Goal: Task Accomplishment & Management: Use online tool/utility

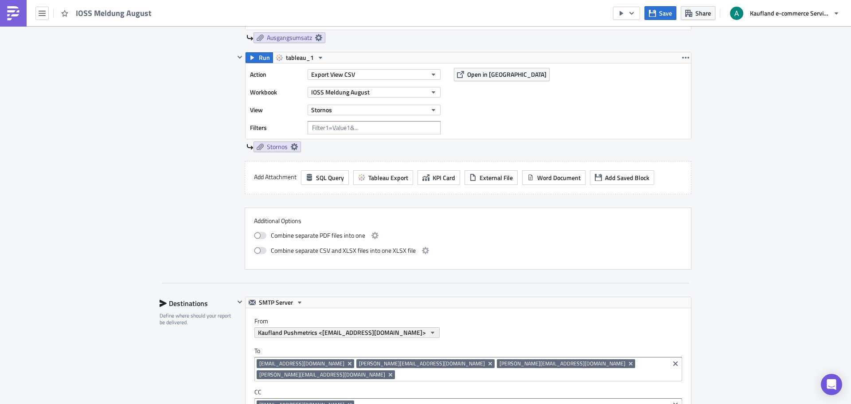
scroll to position [196, 0]
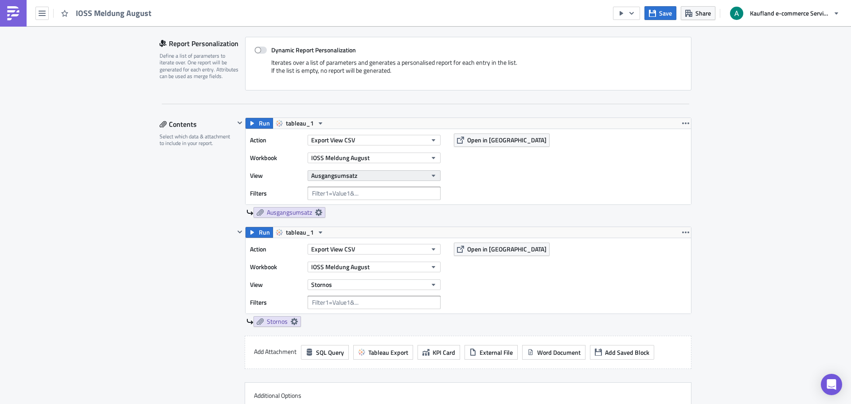
click at [355, 175] on button "Ausgangsumsatz" at bounding box center [374, 175] width 133 height 11
click at [353, 209] on div "Ausgangsumsatz" at bounding box center [349, 205] width 78 height 9
click at [358, 285] on button "Stornos" at bounding box center [374, 284] width 133 height 11
click at [347, 329] on div "Stornos" at bounding box center [349, 327] width 78 height 9
click at [297, 211] on icon at bounding box center [299, 212] width 7 height 7
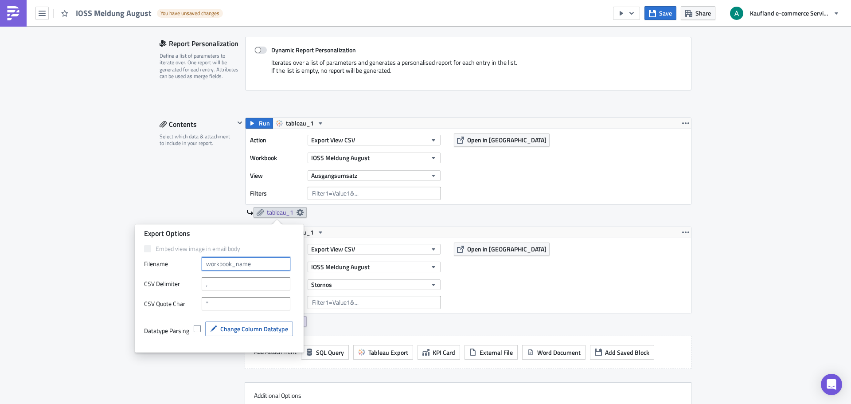
click at [245, 266] on input "text" at bounding box center [246, 263] width 89 height 13
type input "Ausgangsumsatz"
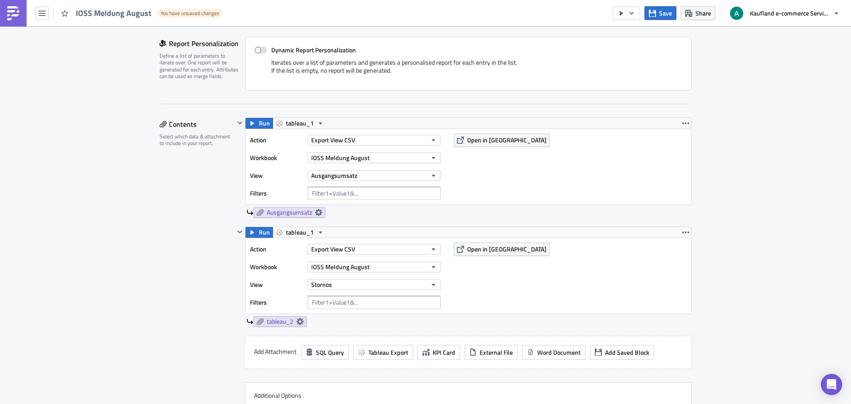
drag, startPoint x: 220, startPoint y: 197, endPoint x: 238, endPoint y: 218, distance: 27.7
click at [220, 196] on div "Contents Select which data & attachment to include in your report." at bounding box center [197, 280] width 75 height 327
click at [299, 324] on icon at bounding box center [299, 321] width 7 height 7
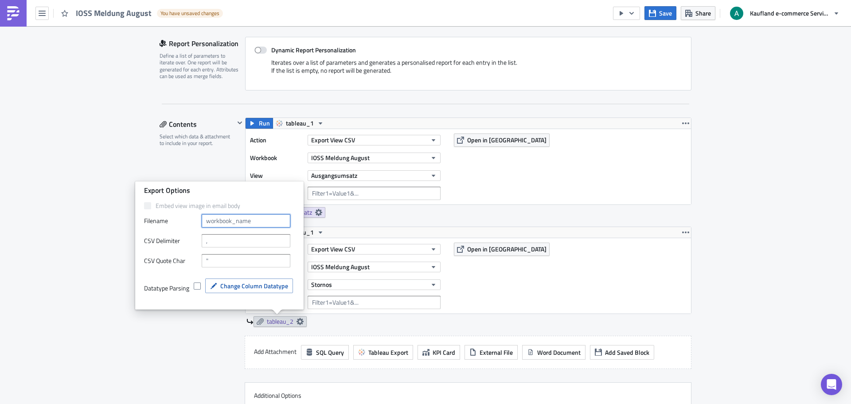
click at [266, 223] on input "text" at bounding box center [246, 220] width 89 height 13
type input "s"
type input "Stornos"
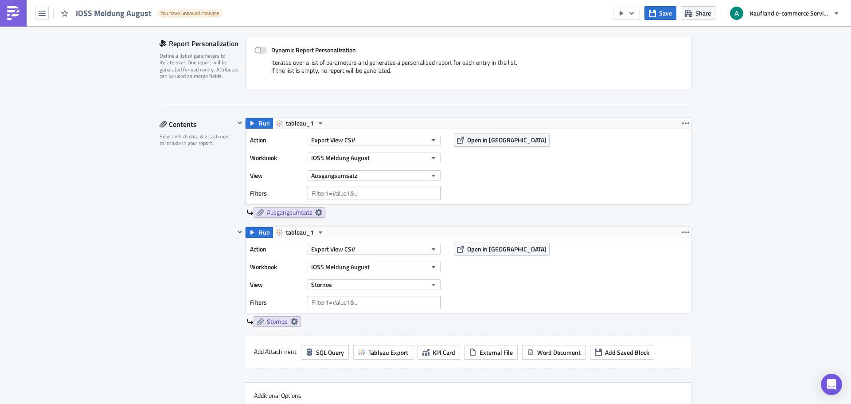
click at [172, 160] on div "Contents Select which data & attachment to include in your report." at bounding box center [197, 280] width 75 height 327
click at [663, 6] on div "Save Share Kaufland e-commerce Services GmbH & Co. KG" at bounding box center [728, 13] width 231 height 26
click at [661, 11] on span "Save" at bounding box center [665, 12] width 13 height 9
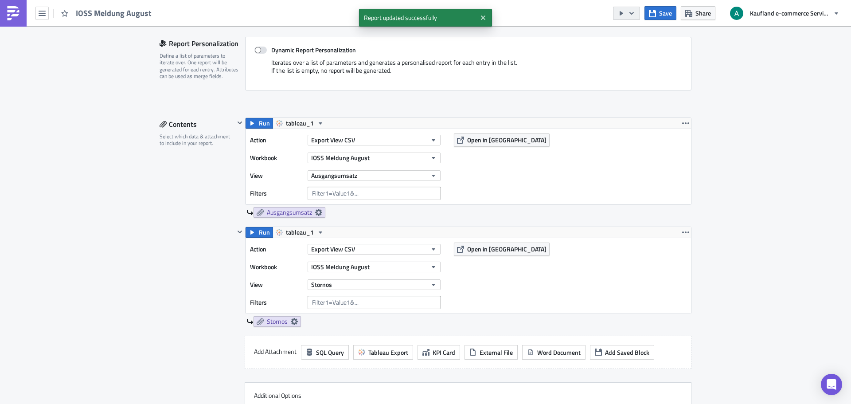
click at [635, 13] on icon "button" at bounding box center [631, 13] width 7 height 7
click at [637, 37] on div "Send Just to Me" at bounding box center [653, 35] width 69 height 9
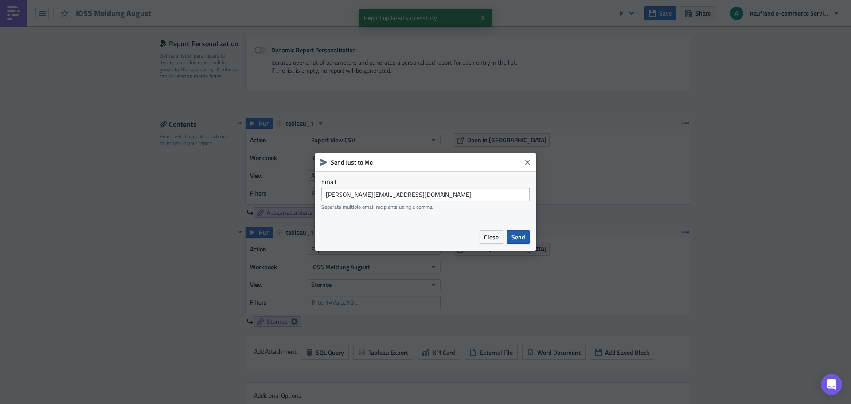
click at [512, 236] on span "Send" at bounding box center [518, 236] width 14 height 9
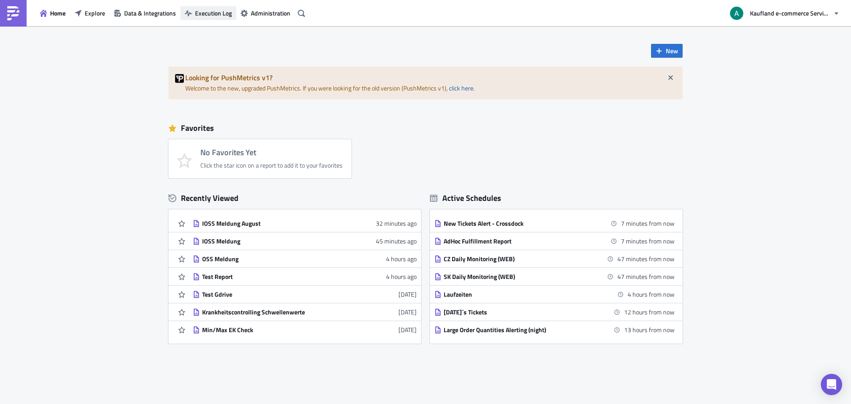
click at [214, 14] on span "Execution Log" at bounding box center [213, 12] width 37 height 9
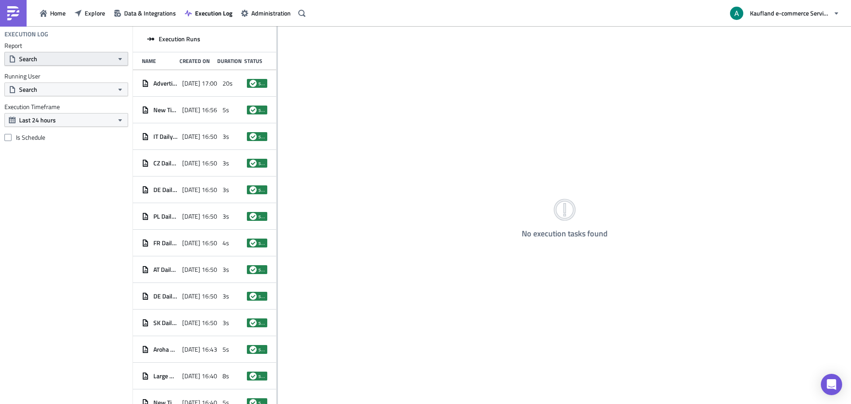
click at [73, 60] on button "Search" at bounding box center [66, 59] width 124 height 14
type input "ioss"
click at [66, 86] on div "IOSS Meldung August" at bounding box center [58, 90] width 77 height 9
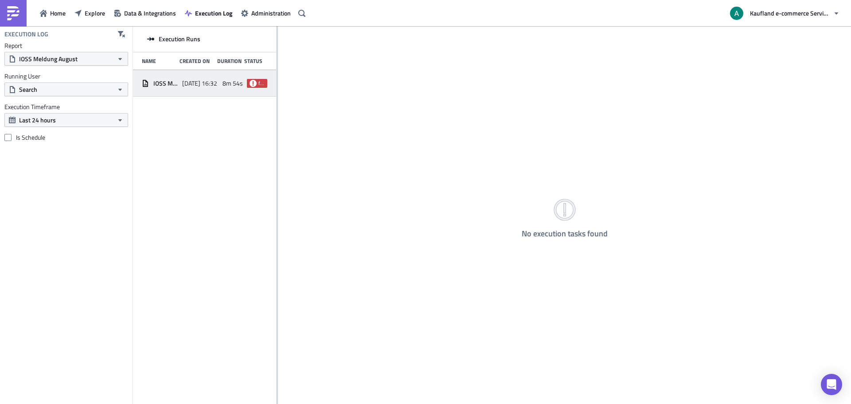
click at [255, 82] on icon at bounding box center [253, 82] width 7 height 7
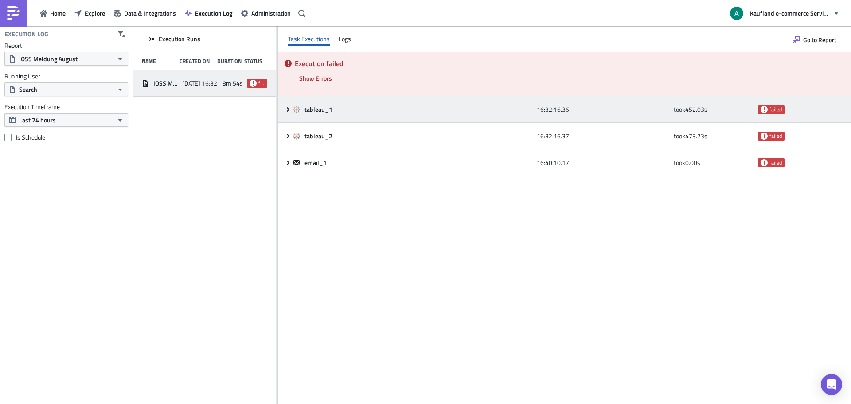
click at [300, 109] on div "tableau_1" at bounding box center [412, 109] width 239 height 8
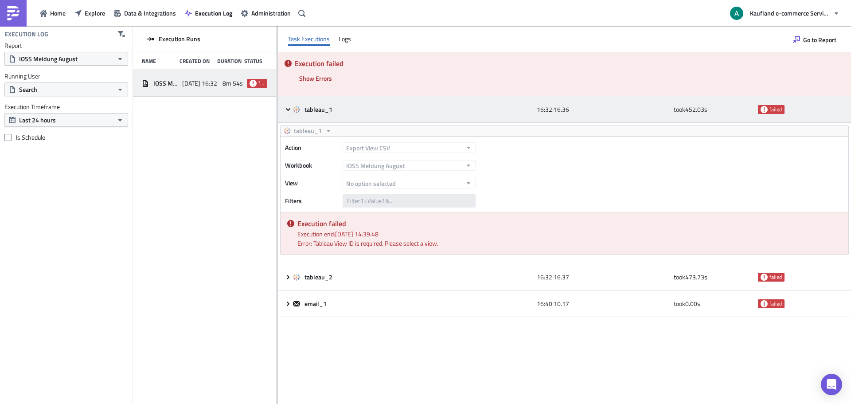
click at [300, 109] on div "tableau_1" at bounding box center [412, 109] width 239 height 8
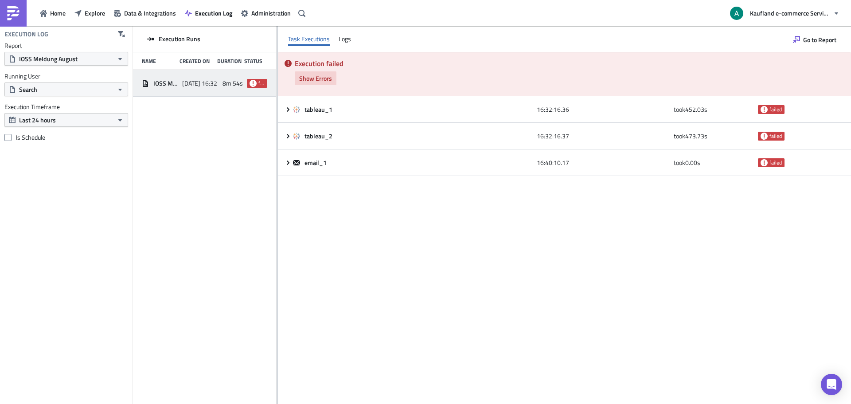
click at [321, 77] on span "Show Errors" at bounding box center [315, 78] width 33 height 9
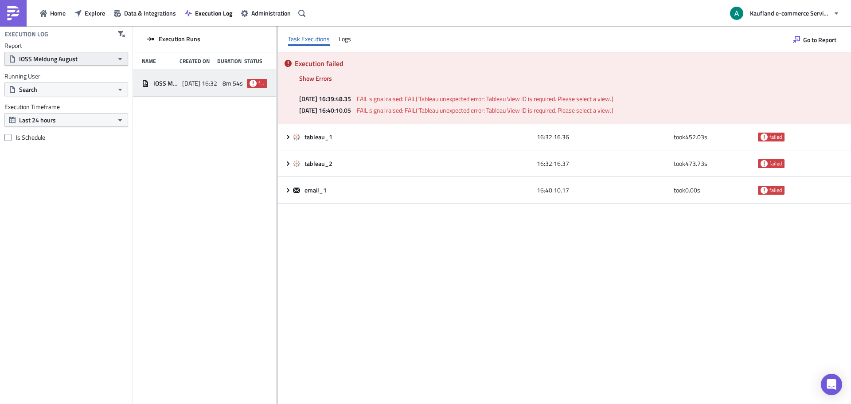
click at [79, 58] on button "IOSS Meldung August" at bounding box center [66, 59] width 124 height 14
click at [58, 89] on div "IOSS Meldung August" at bounding box center [58, 90] width 77 height 9
click at [172, 83] on span "IOSS Meldung August" at bounding box center [165, 83] width 24 height 8
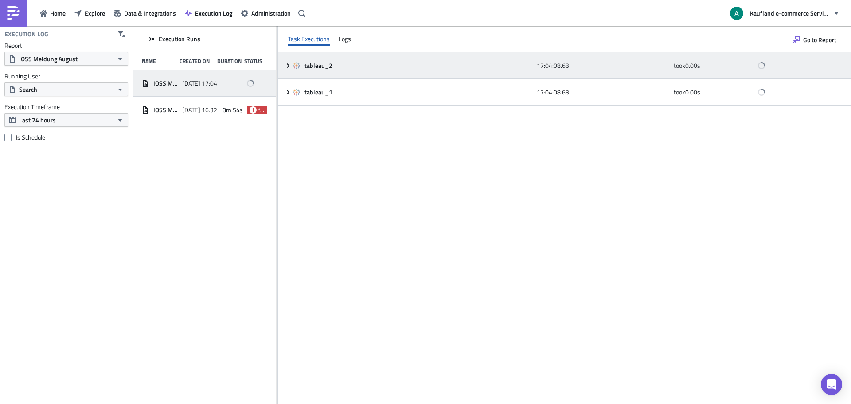
click at [291, 66] on icon at bounding box center [288, 65] width 7 height 7
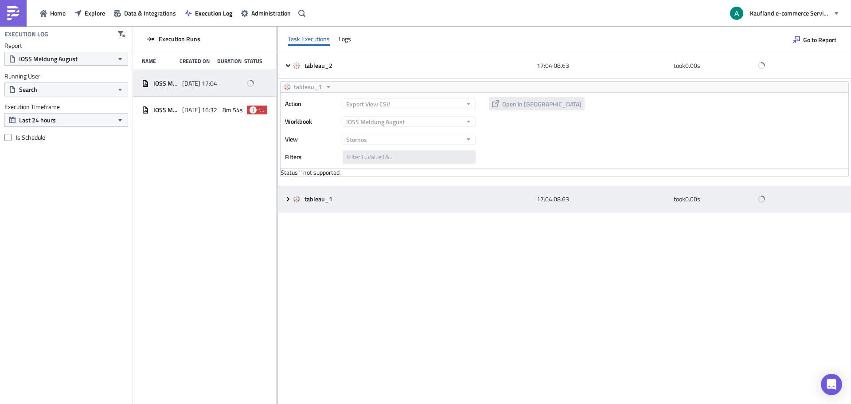
click at [292, 199] on span at bounding box center [289, 198] width 8 height 7
